Goal: Information Seeking & Learning: Check status

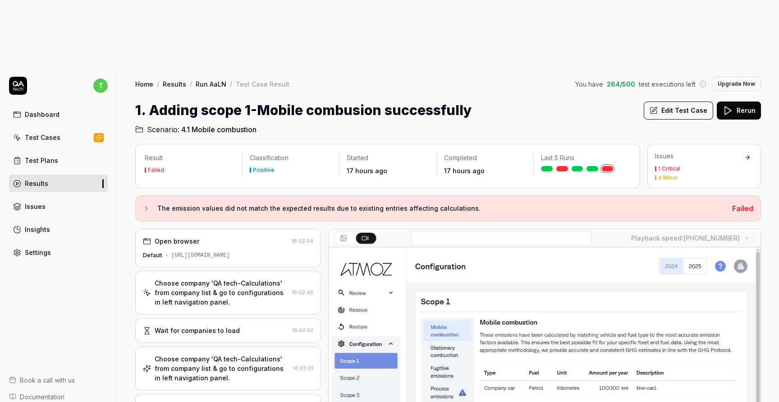
scroll to position [662, 0]
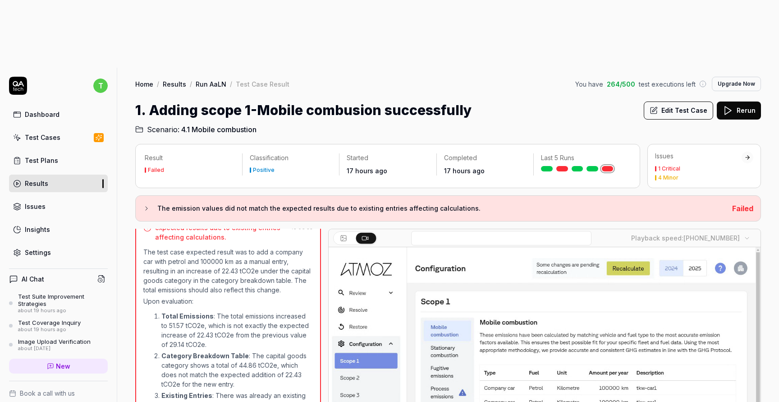
click at [41, 110] on div "Dashboard" at bounding box center [42, 114] width 35 height 9
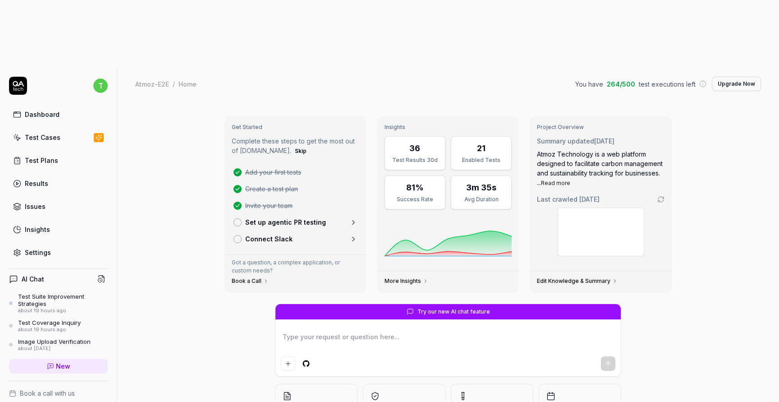
type textarea "*"
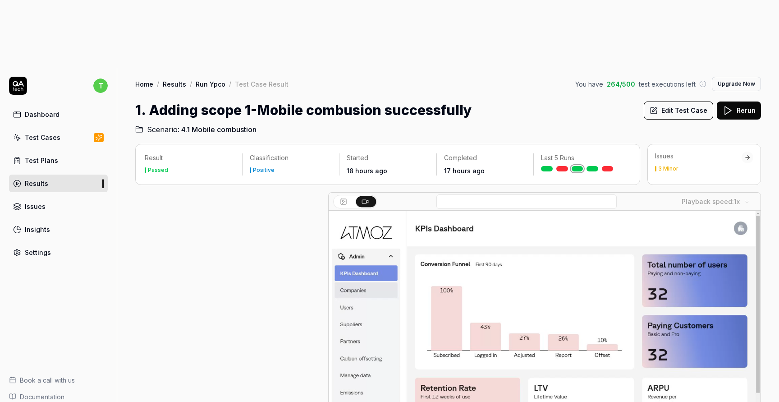
scroll to position [269, 0]
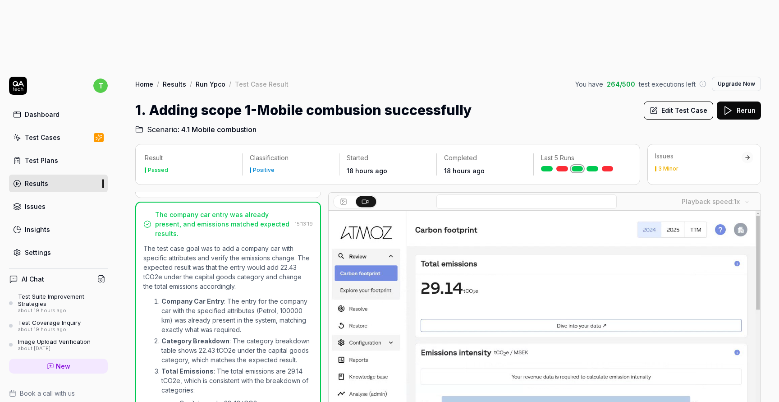
click at [69, 174] on link "Results" at bounding box center [58, 183] width 99 height 18
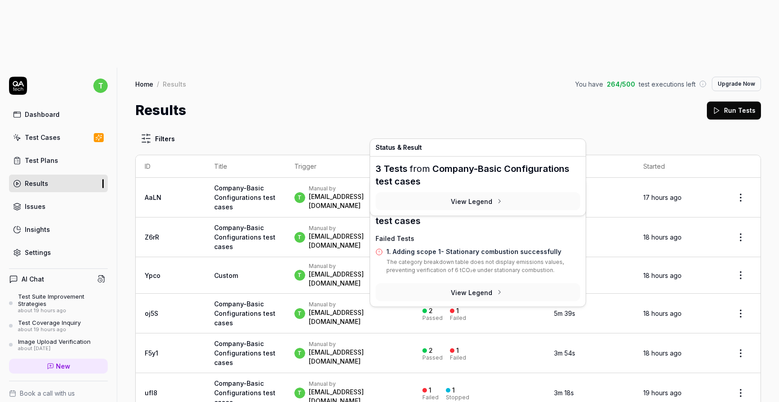
click at [455, 199] on div "Failed" at bounding box center [458, 201] width 16 height 5
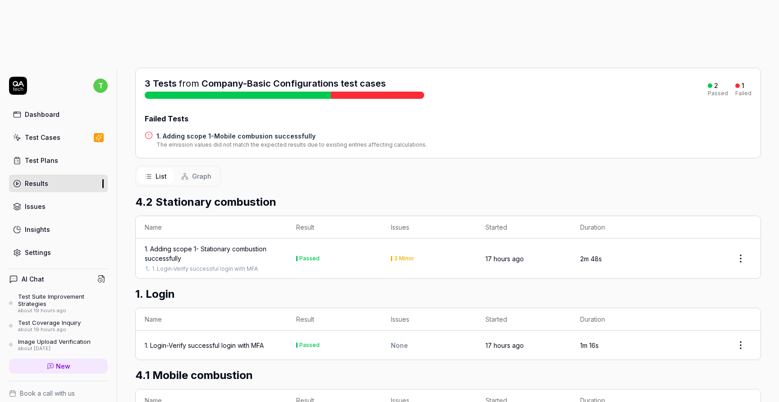
scroll to position [134, 0]
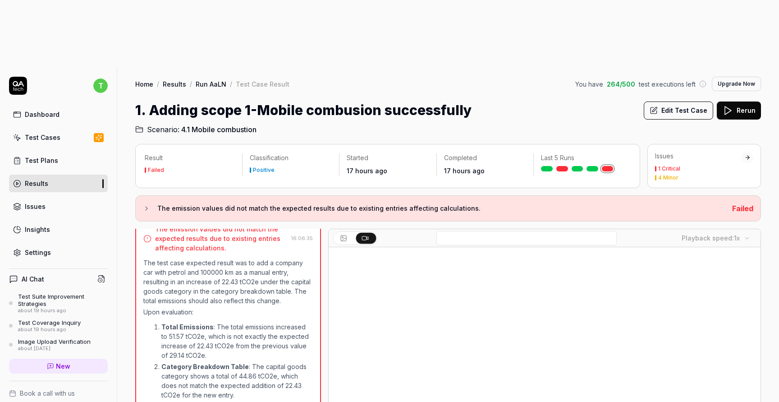
scroll to position [662, 0]
